Goal: Information Seeking & Learning: Understand process/instructions

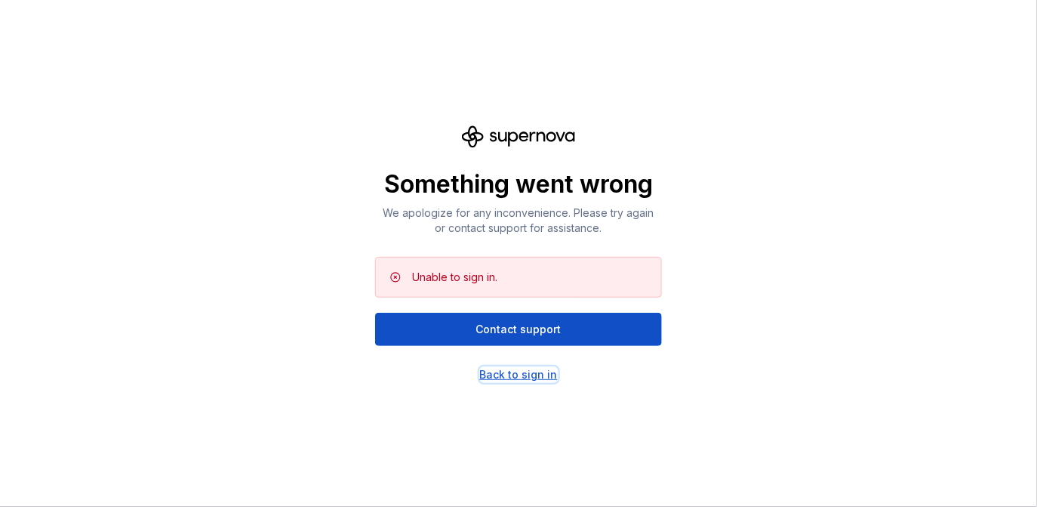
click at [518, 380] on div "Back to sign in" at bounding box center [519, 374] width 78 height 15
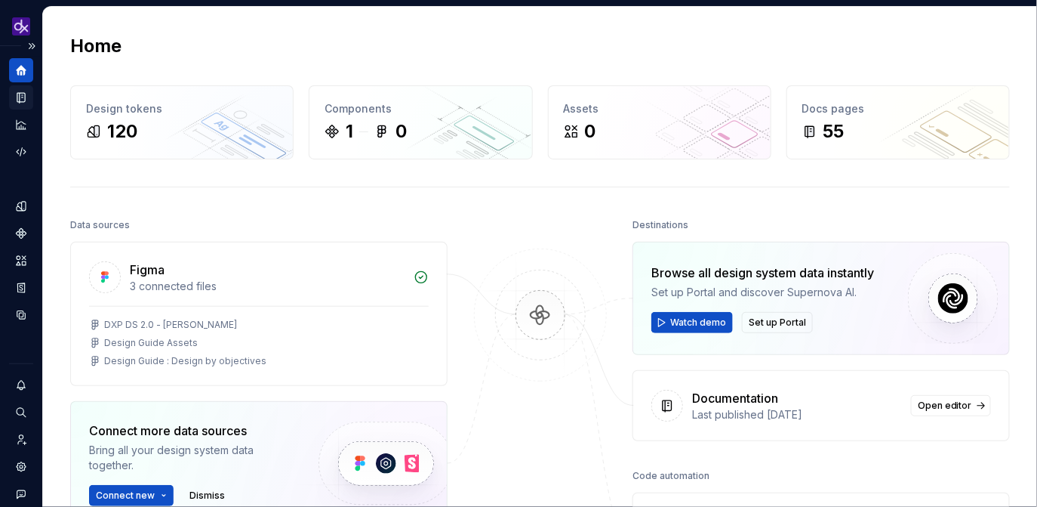
click at [20, 103] on icon "Documentation" at bounding box center [21, 98] width 14 height 14
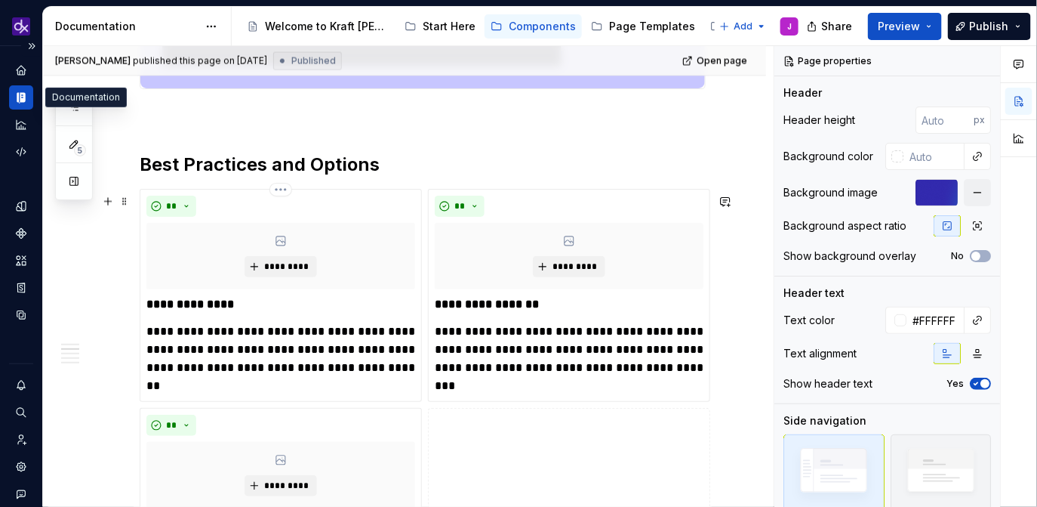
scroll to position [956, 0]
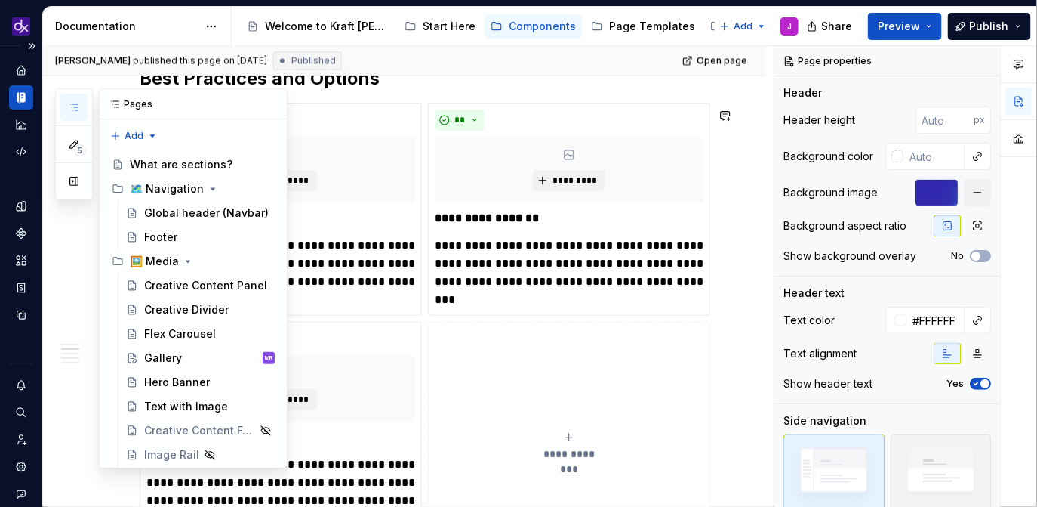
click at [73, 101] on icon "button" at bounding box center [74, 107] width 12 height 12
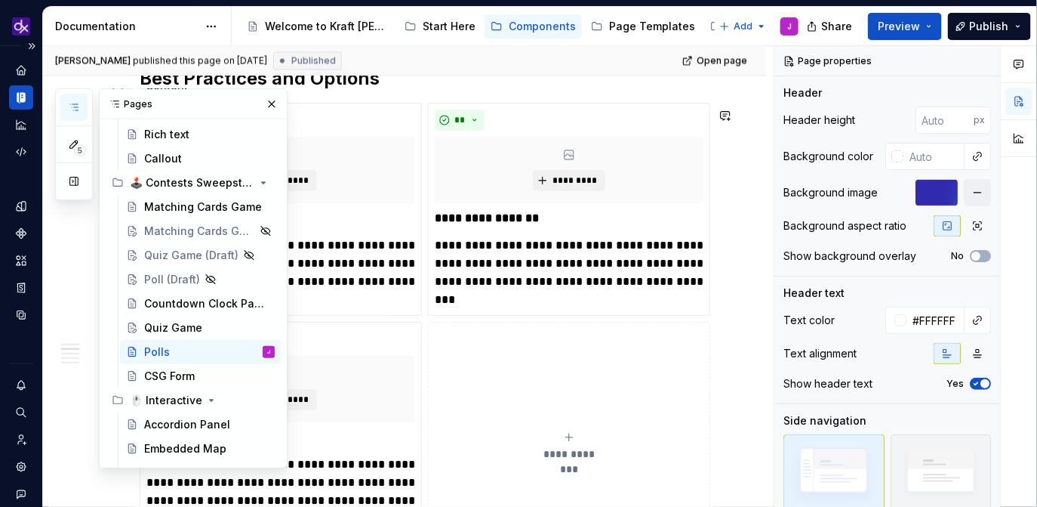
scroll to position [445, 0]
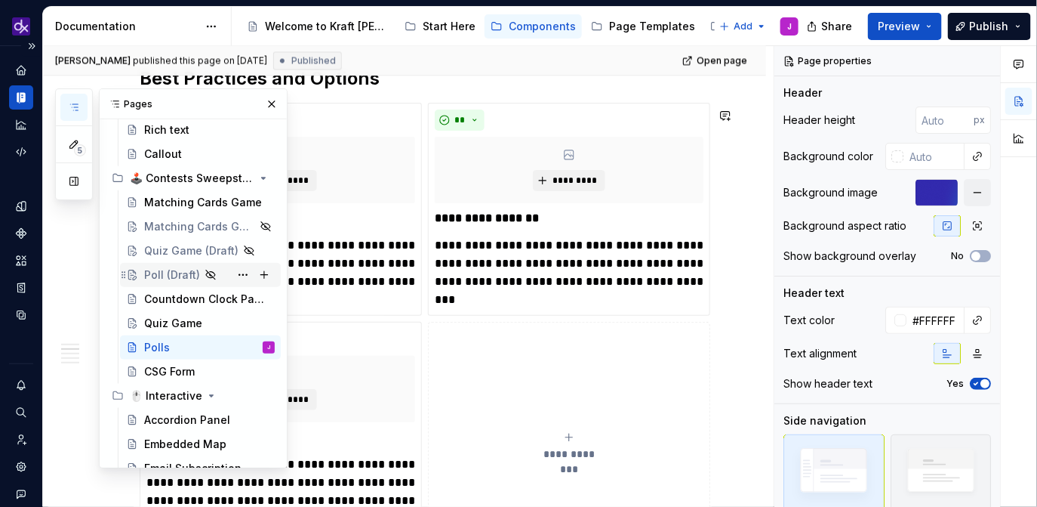
click at [178, 272] on div "Poll (Draft)" at bounding box center [172, 274] width 56 height 15
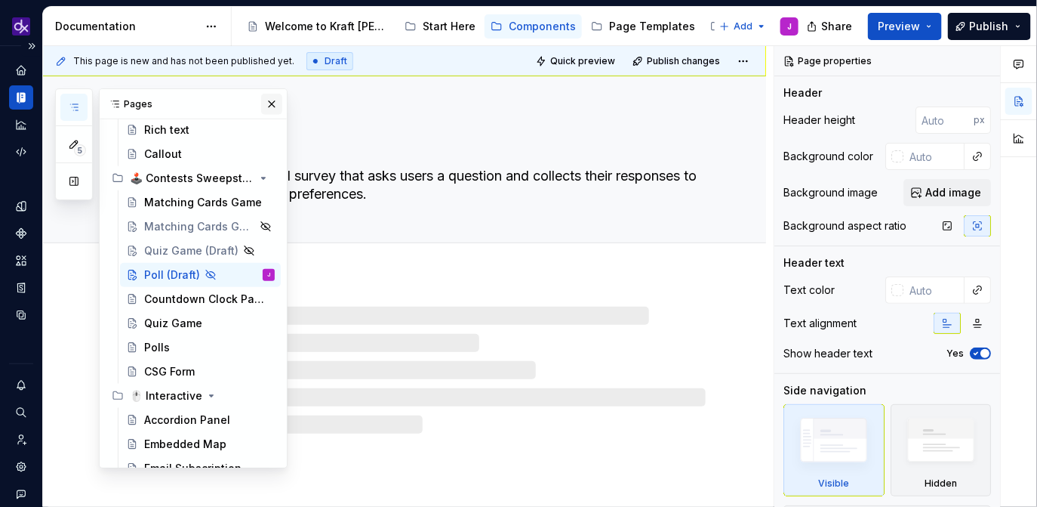
click at [273, 105] on button "button" at bounding box center [271, 104] width 21 height 21
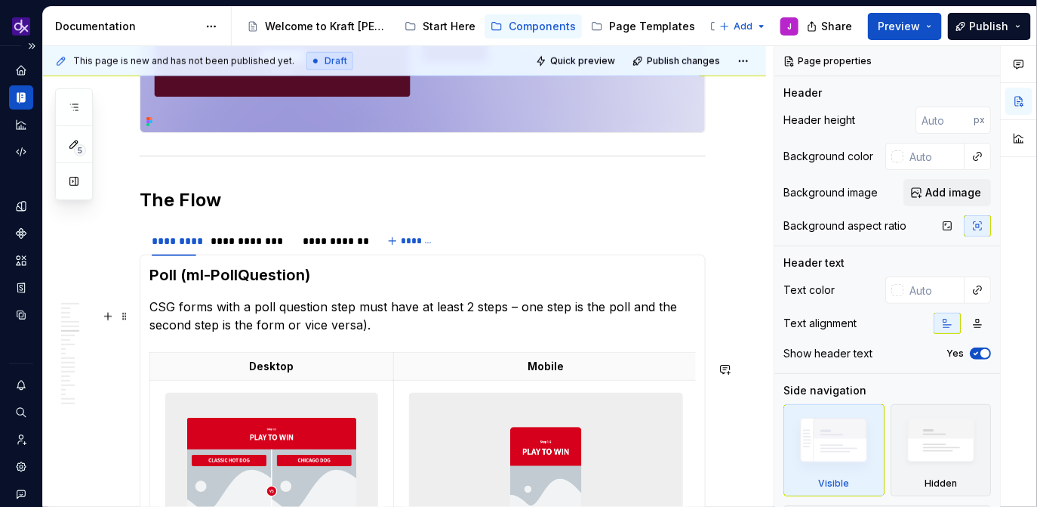
scroll to position [2380, 0]
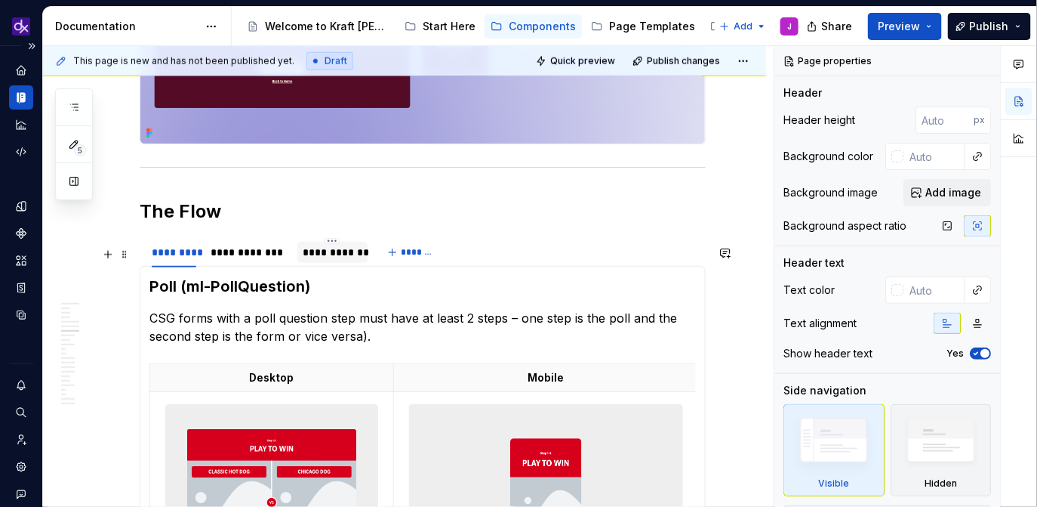
click at [336, 263] on div "**********" at bounding box center [332, 252] width 70 height 21
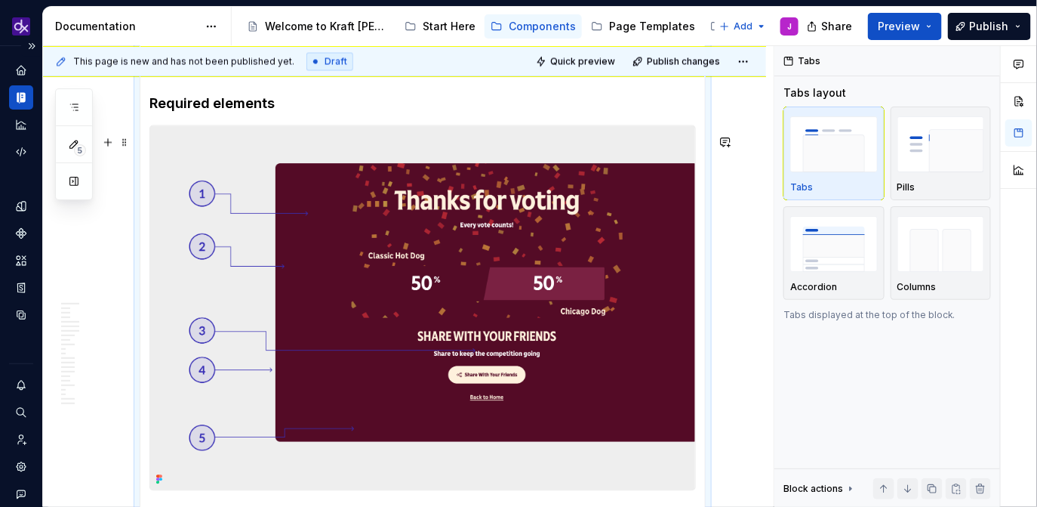
scroll to position [2916, 0]
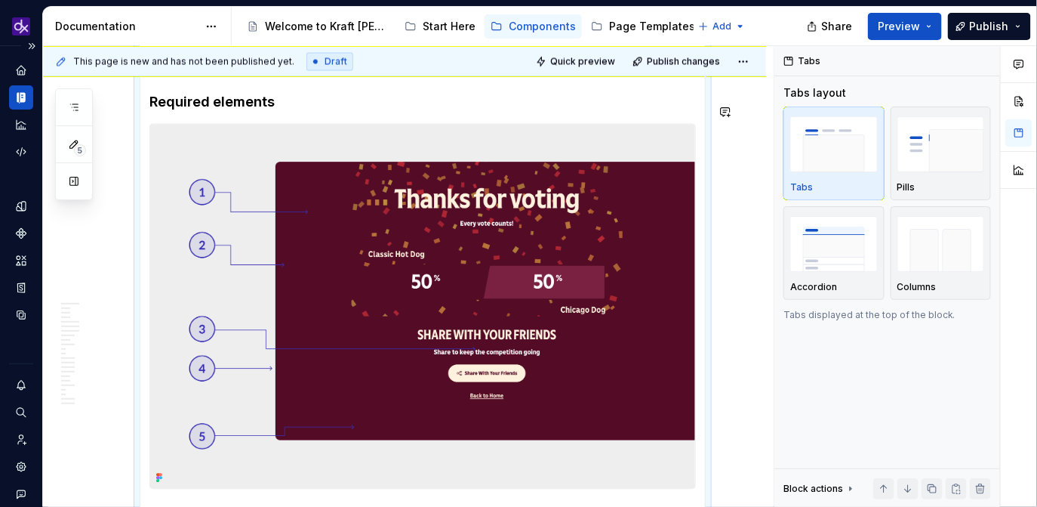
type textarea "*"
